Goal: Obtain resource: Obtain resource

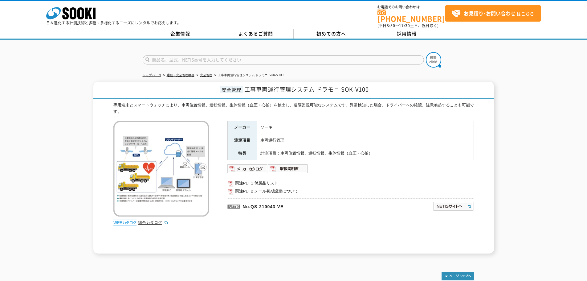
scroll to position [57, 0]
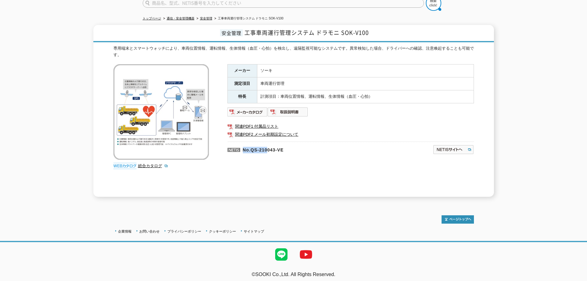
drag, startPoint x: 241, startPoint y: 147, endPoint x: 290, endPoint y: 149, distance: 49.0
click at [275, 148] on p "No.QS-210043-VE" at bounding box center [300, 148] width 146 height 15
click at [311, 144] on p "No.QS-210043-VE" at bounding box center [300, 148] width 146 height 15
drag, startPoint x: 252, startPoint y: 145, endPoint x: 290, endPoint y: 146, distance: 37.9
click at [290, 146] on p "No.QS-210043-VE" at bounding box center [300, 148] width 146 height 15
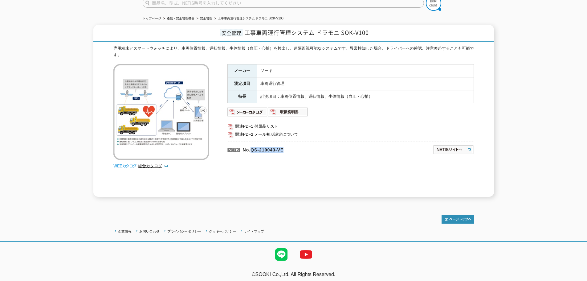
click at [259, 146] on p "No.QS-210043-VE" at bounding box center [300, 148] width 146 height 15
drag, startPoint x: 251, startPoint y: 146, endPoint x: 292, endPoint y: 145, distance: 40.4
click at [292, 145] on p "No.QS-210043-VE" at bounding box center [300, 148] width 146 height 15
click at [338, 144] on p "No.QS-210043-VE" at bounding box center [300, 148] width 146 height 15
drag, startPoint x: 290, startPoint y: 144, endPoint x: 251, endPoint y: 148, distance: 39.3
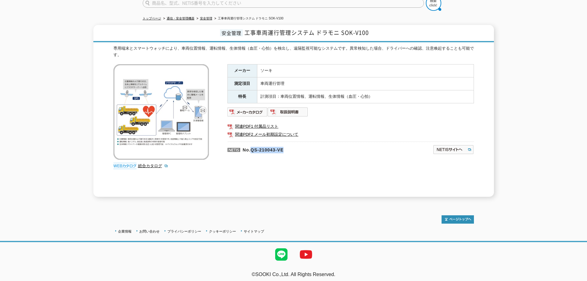
click at [251, 148] on p "No.QS-210043-VE" at bounding box center [300, 148] width 146 height 15
click at [346, 130] on link "関連PDF2 メール初期設定について" at bounding box center [350, 134] width 246 height 8
click at [299, 158] on div "メーカー ソーキ 測定項目 車両運行管理 特長 計測項目：車両位置情報、運転情報、生体情報（血圧・心拍） 関連PDF1 付属品リスト 関連PDF2 メール初期…" at bounding box center [350, 130] width 246 height 132
drag, startPoint x: 253, startPoint y: 145, endPoint x: 287, endPoint y: 145, distance: 34.5
click at [287, 145] on p "No.QS-210043-VE" at bounding box center [300, 148] width 146 height 15
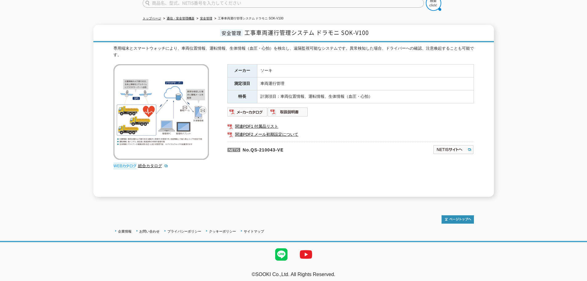
click at [265, 164] on div "メーカー ソーキ 測定項目 車両運行管理 特長 計測項目：車両位置情報、運転情報、生体情報（血圧・心拍） 関連PDF1 付属品リスト 関連PDF2 メール初期…" at bounding box center [350, 130] width 246 height 132
drag, startPoint x: 252, startPoint y: 145, endPoint x: 287, endPoint y: 151, distance: 35.5
click at [288, 148] on p "No.QS-210043-VE" at bounding box center [300, 148] width 146 height 15
copy p "QS-210043-VE"
click at [272, 160] on div "メーカー ソーキ 測定項目 車両運行管理 特長 計測項目：車両位置情報、運転情報、生体情報（血圧・心拍） 関連PDF1 付属品リスト 関連PDF2 メール初期…" at bounding box center [350, 130] width 246 height 132
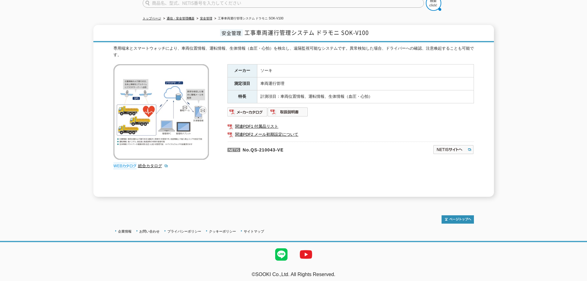
click at [334, 176] on div "メーカー ソーキ 測定項目 車両運行管理 特長 計測項目：車両位置情報、運転情報、生体情報（血圧・心拍） 関連PDF1 付属品リスト 関連PDF2 メール初期…" at bounding box center [350, 130] width 246 height 132
drag, startPoint x: 329, startPoint y: 168, endPoint x: 300, endPoint y: 153, distance: 32.5
